Goal: Find specific page/section: Find specific page/section

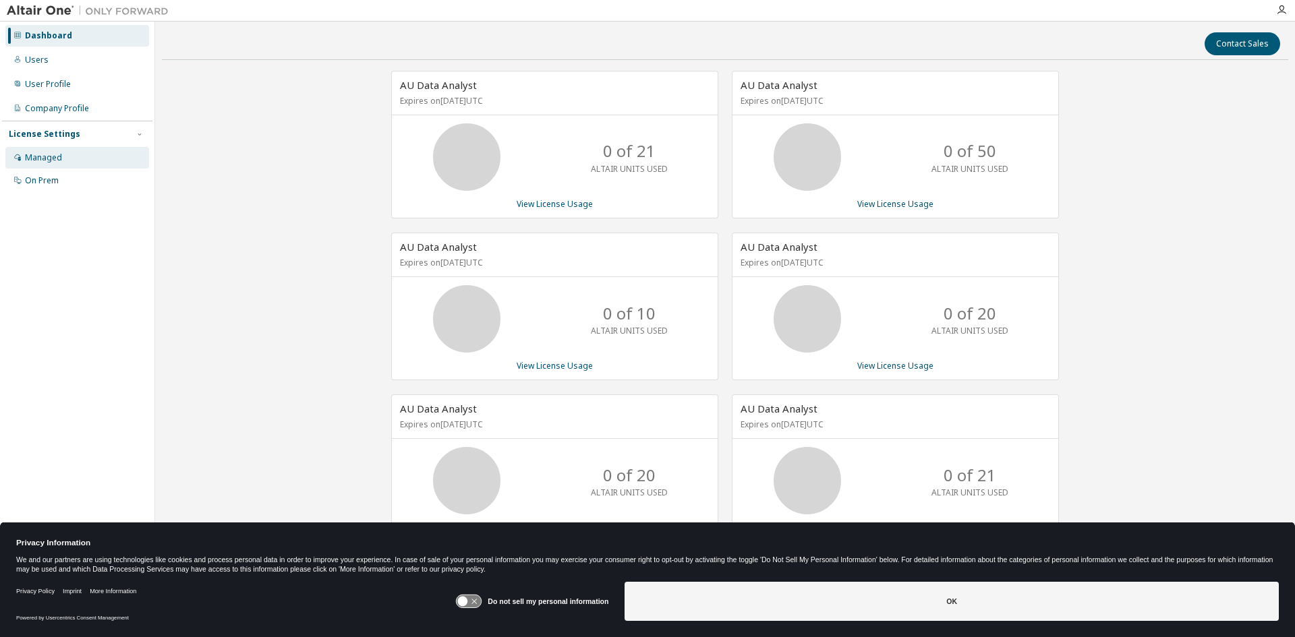
click at [59, 155] on div "Managed" at bounding box center [43, 157] width 37 height 11
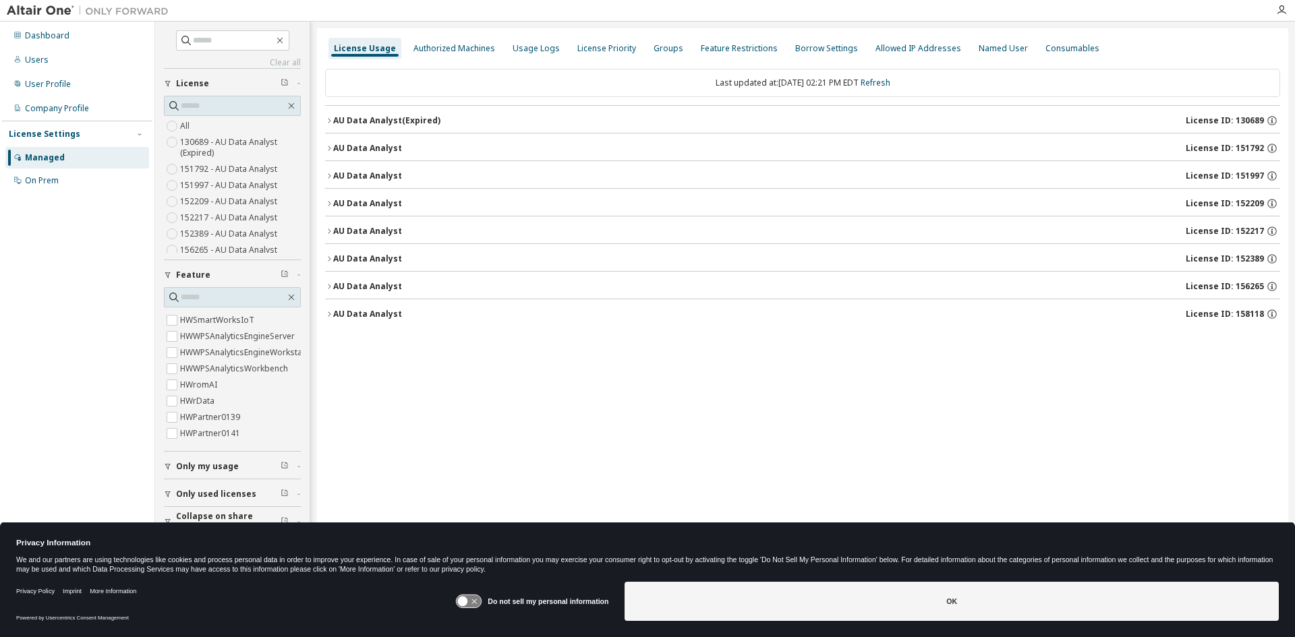
scroll to position [1150, 0]
